Goal: Transaction & Acquisition: Purchase product/service

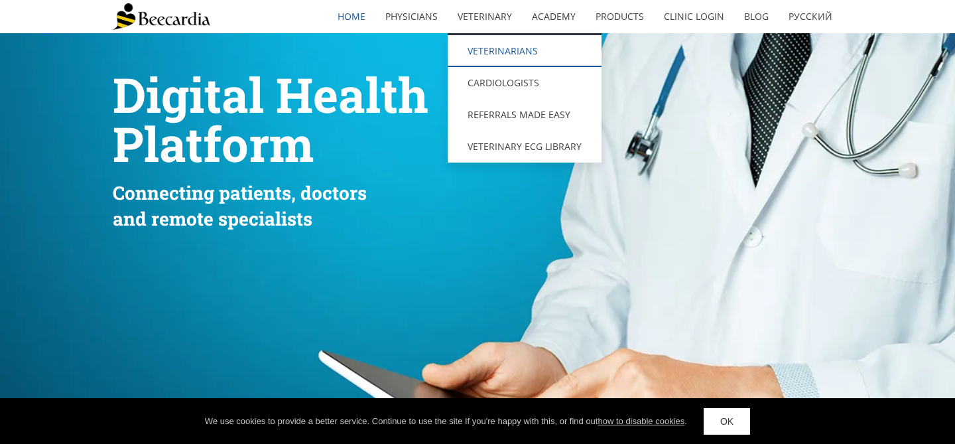
click at [502, 49] on link "Veterinarians" at bounding box center [525, 51] width 154 height 32
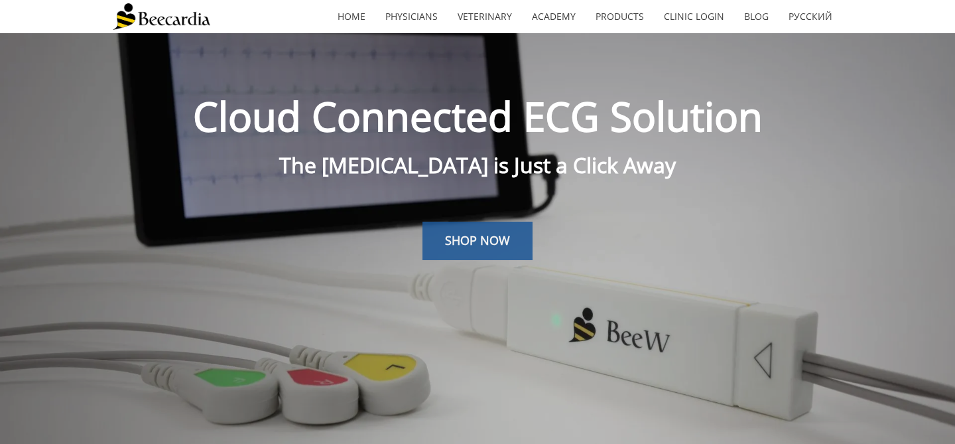
click at [486, 229] on link "SHOP NOW" at bounding box center [477, 241] width 110 height 38
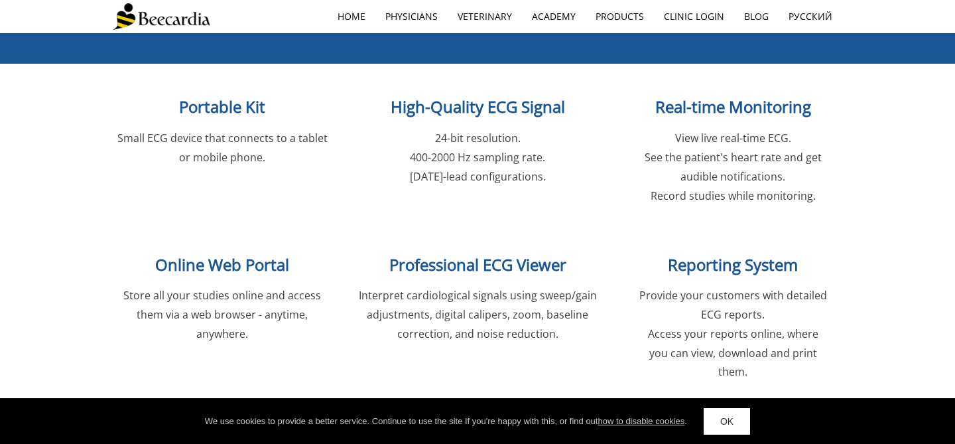
scroll to position [1623, 0]
